Goal: Register for event/course

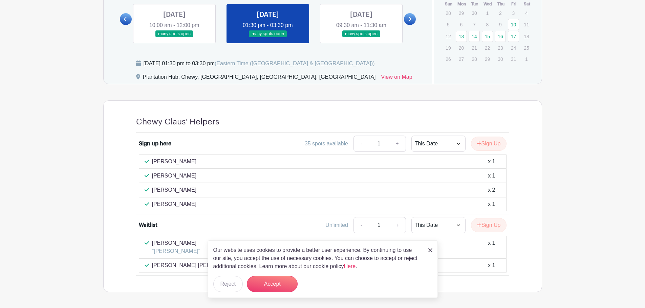
scroll to position [309, 0]
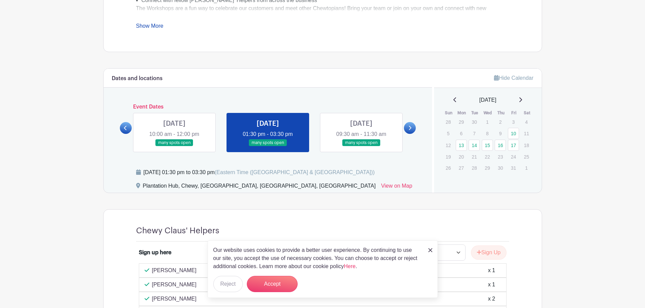
click at [428, 247] on link at bounding box center [430, 250] width 4 height 8
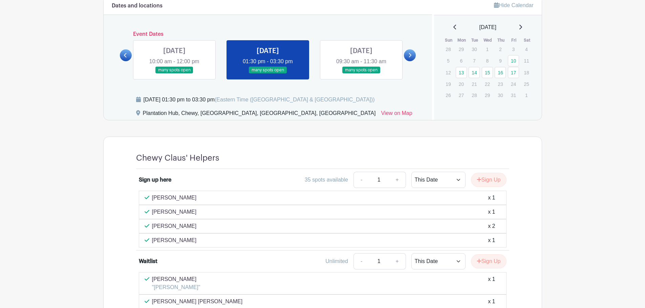
scroll to position [377, 0]
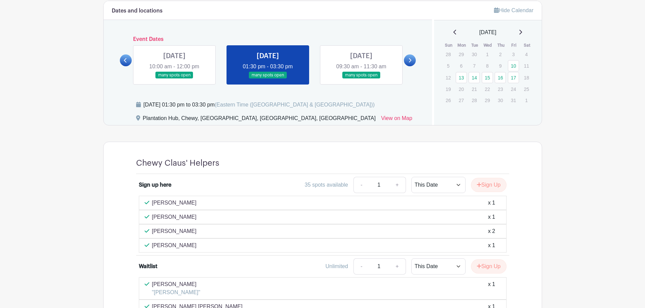
click at [361, 79] on link at bounding box center [361, 79] width 0 height 0
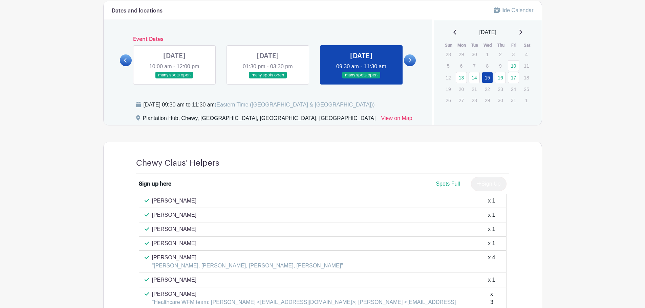
click at [409, 61] on icon at bounding box center [409, 60] width 3 height 5
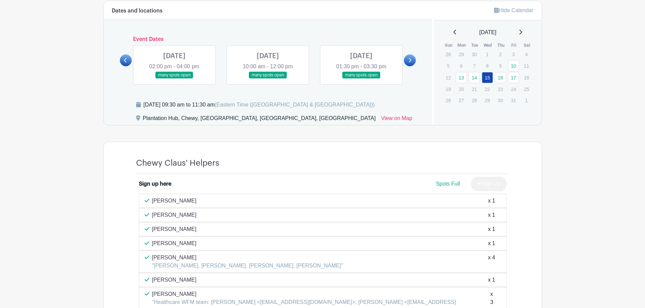
click at [174, 79] on link at bounding box center [174, 79] width 0 height 0
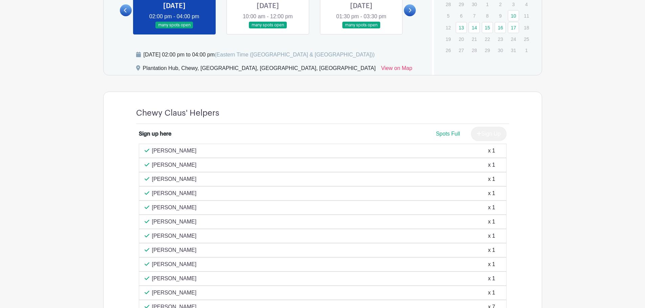
scroll to position [343, 0]
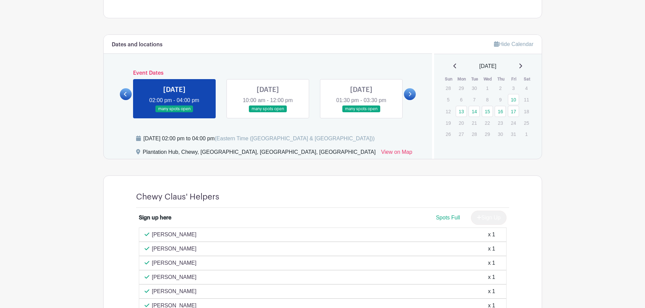
click at [121, 95] on link at bounding box center [126, 94] width 12 height 12
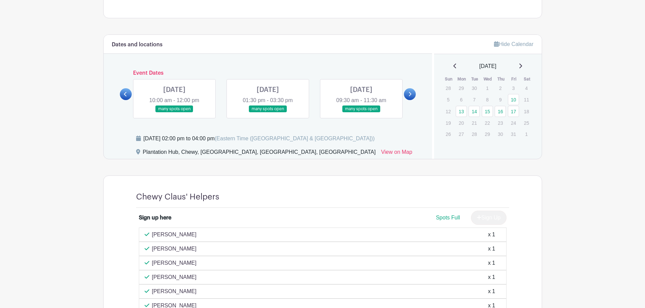
click at [268, 113] on link at bounding box center [268, 113] width 0 height 0
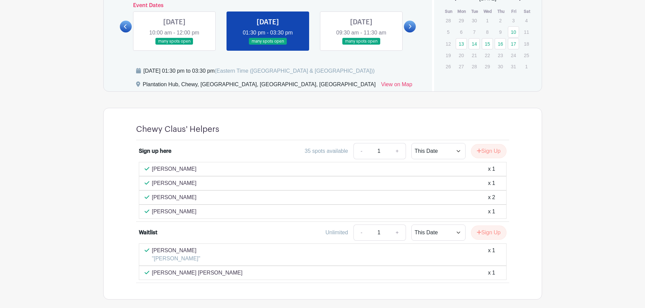
scroll to position [377, 0]
